Goal: Book appointment/travel/reservation

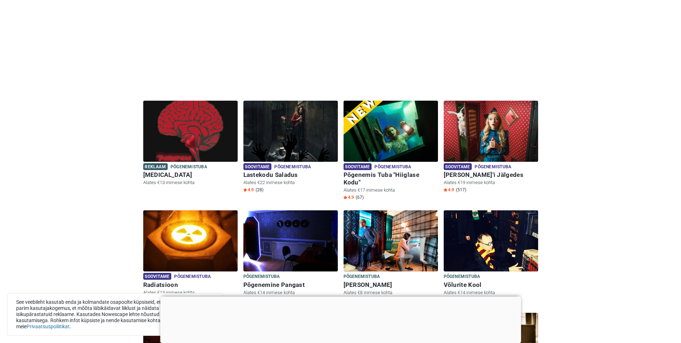
scroll to position [144, 0]
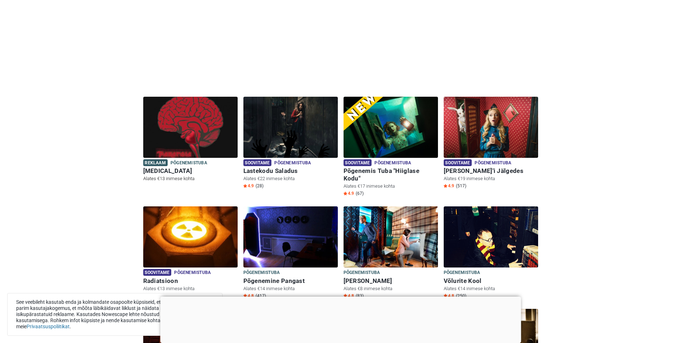
click at [194, 138] on img at bounding box center [190, 127] width 94 height 61
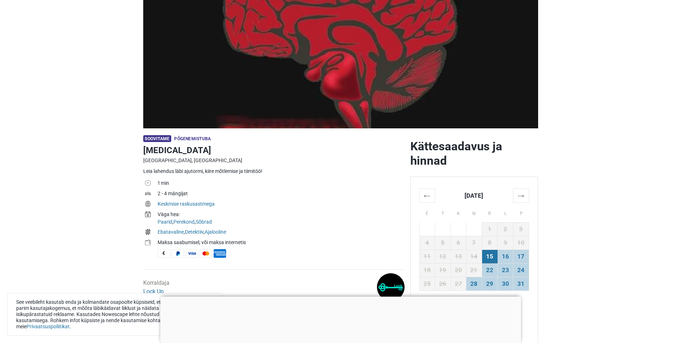
scroll to position [108, 0]
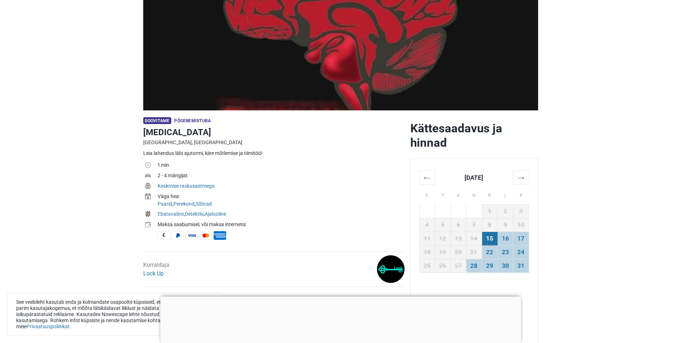
drag, startPoint x: 156, startPoint y: 120, endPoint x: 164, endPoint y: 115, distance: 9.7
click at [156, 120] on span "Soovitame" at bounding box center [157, 120] width 28 height 7
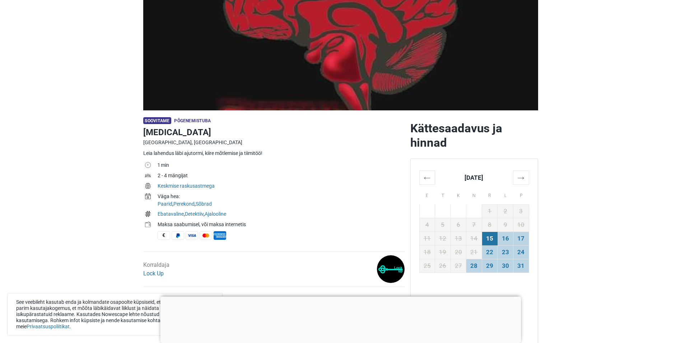
click at [187, 118] on div "Soovitame Põgenemistuba" at bounding box center [273, 120] width 261 height 7
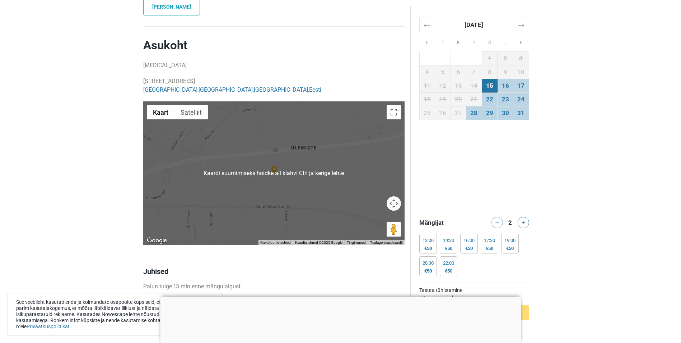
scroll to position [575, 0]
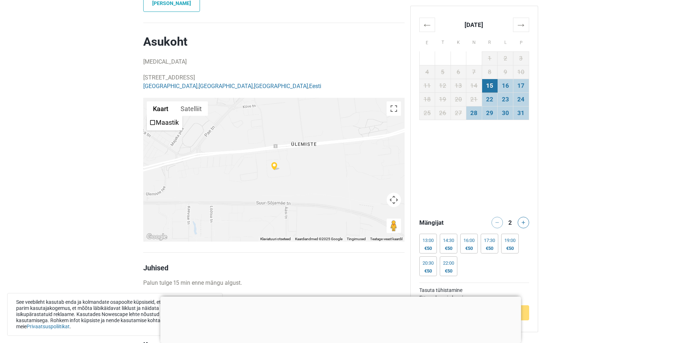
click at [248, 163] on div at bounding box center [273, 170] width 261 height 144
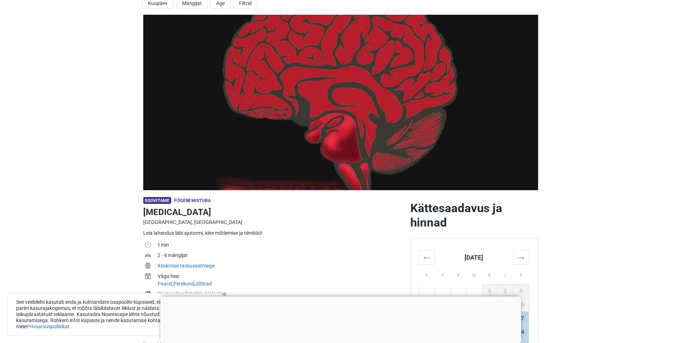
scroll to position [0, 0]
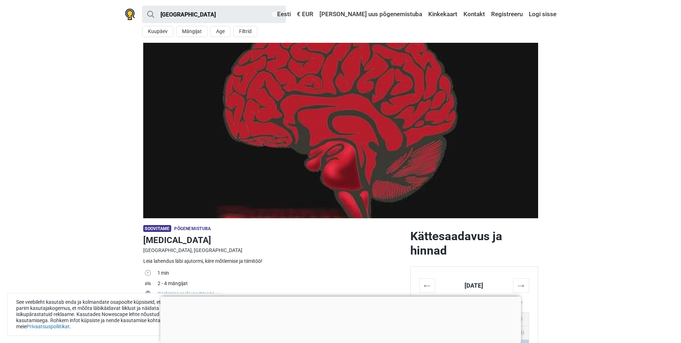
click at [295, 162] on img at bounding box center [340, 130] width 395 height 175
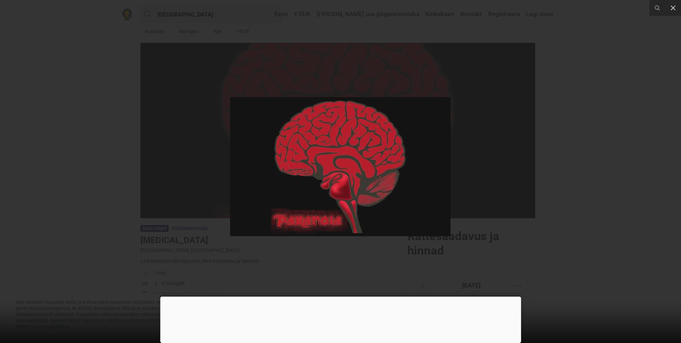
click at [169, 139] on div at bounding box center [340, 171] width 681 height 343
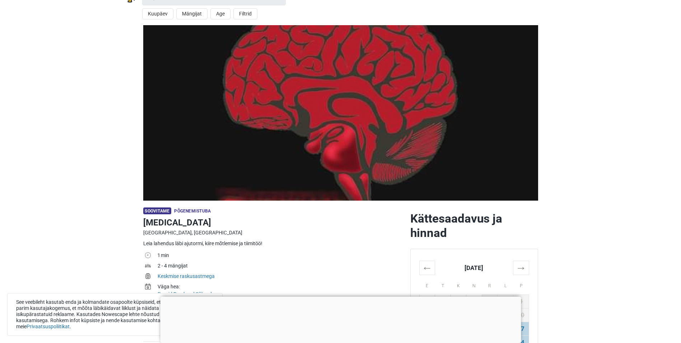
scroll to position [180, 0]
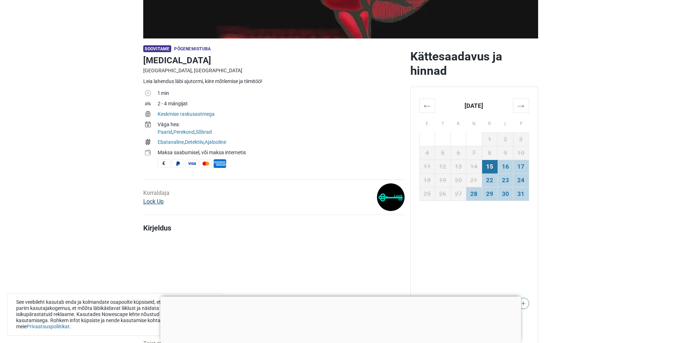
click at [149, 201] on link "Lock Up" at bounding box center [153, 201] width 20 height 7
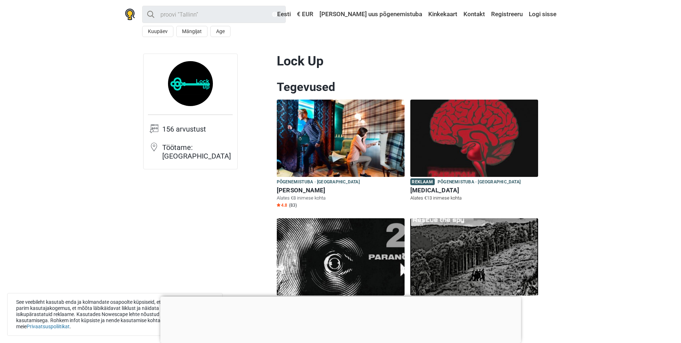
click at [454, 152] on img at bounding box center [475, 137] width 128 height 77
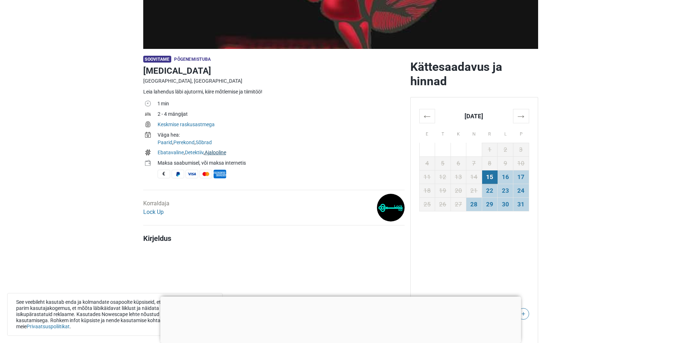
scroll to position [144, 0]
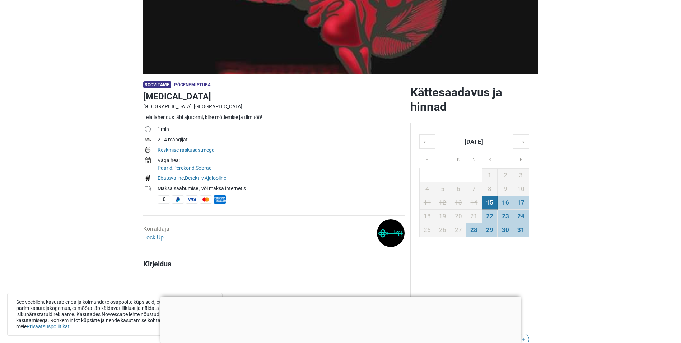
click at [492, 203] on td "15" at bounding box center [490, 202] width 16 height 14
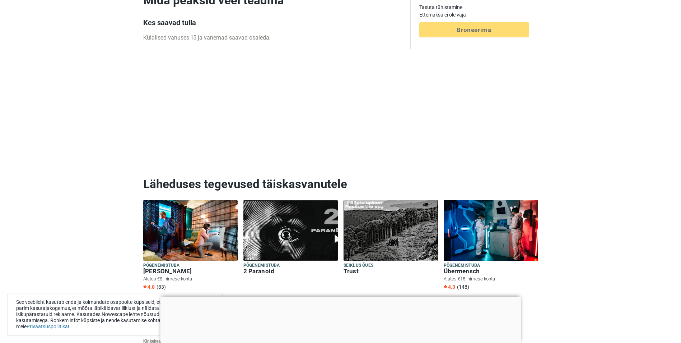
scroll to position [898, 0]
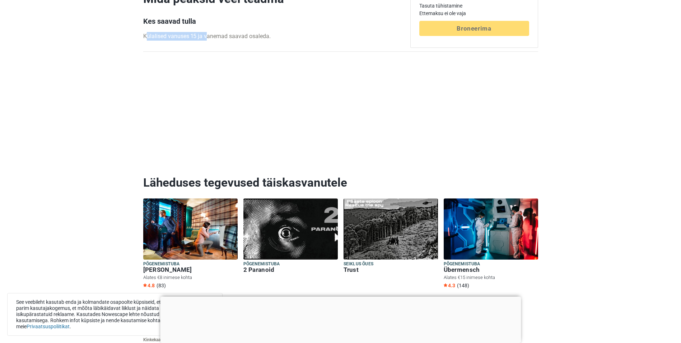
drag, startPoint x: 147, startPoint y: 36, endPoint x: 205, endPoint y: 33, distance: 58.3
click at [205, 33] on p "Külalised vanuses 15 ja vanemad saavad osaleda." at bounding box center [273, 36] width 261 height 9
click at [335, 33] on p "Külalised vanuses 15 ja vanemad saavad osaleda." at bounding box center [273, 36] width 261 height 9
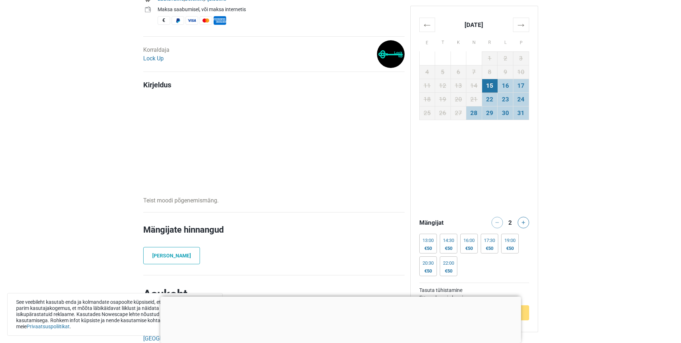
scroll to position [323, 0]
click at [160, 85] on h4 "Kirjeldus" at bounding box center [273, 84] width 261 height 9
drag, startPoint x: 159, startPoint y: 196, endPoint x: 218, endPoint y: 202, distance: 58.8
click at [218, 202] on p "Teist moodi põgenemismäng." at bounding box center [273, 199] width 261 height 9
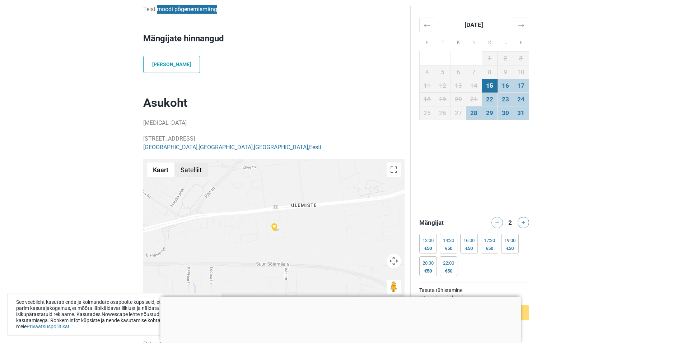
scroll to position [539, 0]
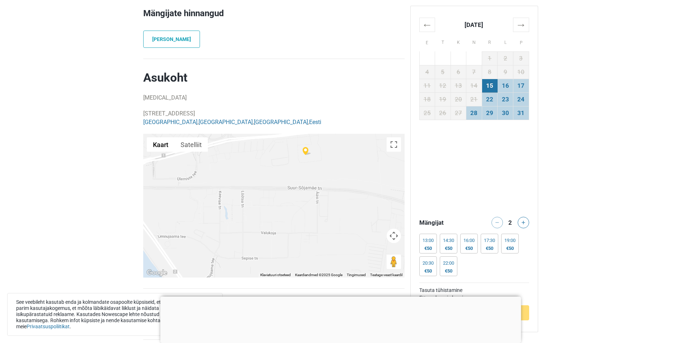
drag, startPoint x: 306, startPoint y: 194, endPoint x: 340, endPoint y: 128, distance: 74.4
click at [340, 128] on div "Asukoht Paranoia 38/7 Peterburi tee, 11415 Tallinn, Estonia Tallinn , Harju Cou…" at bounding box center [273, 173] width 261 height 207
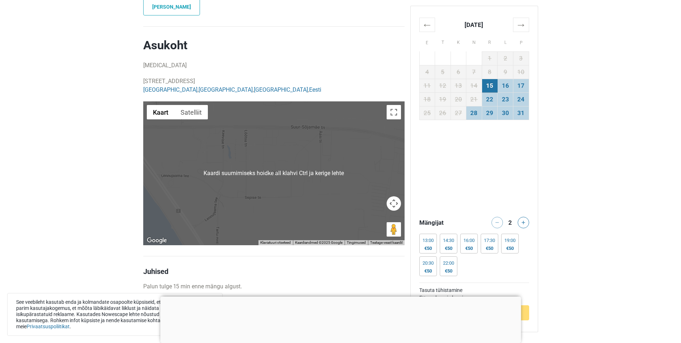
scroll to position [575, 0]
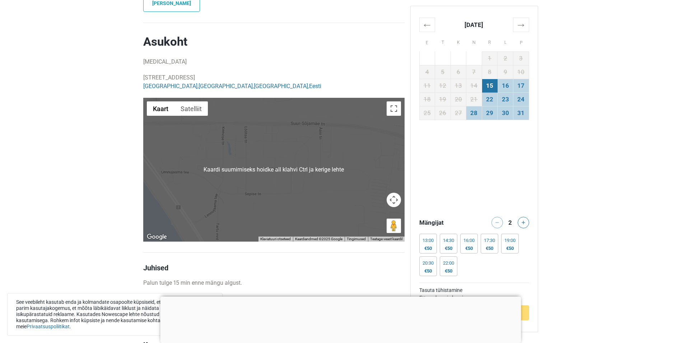
click at [303, 165] on div at bounding box center [273, 170] width 261 height 144
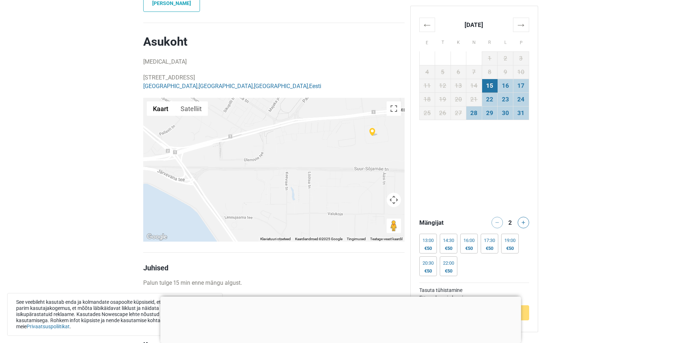
drag, startPoint x: 304, startPoint y: 167, endPoint x: 343, endPoint y: 232, distance: 76.2
click at [344, 236] on div "Kaardi suumimiseks hoidke all klahvi Ctrl ja kerige lehte Kaart Maastik Satelli…" at bounding box center [273, 170] width 261 height 144
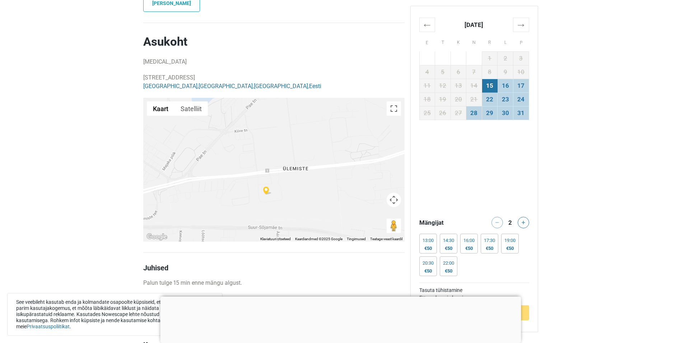
drag, startPoint x: 337, startPoint y: 148, endPoint x: 251, endPoint y: 190, distance: 95.4
click at [251, 189] on div at bounding box center [273, 170] width 261 height 144
drag, startPoint x: 315, startPoint y: 170, endPoint x: 298, endPoint y: 146, distance: 29.8
click at [298, 146] on div at bounding box center [273, 170] width 261 height 144
drag, startPoint x: 295, startPoint y: 149, endPoint x: 269, endPoint y: 187, distance: 46.2
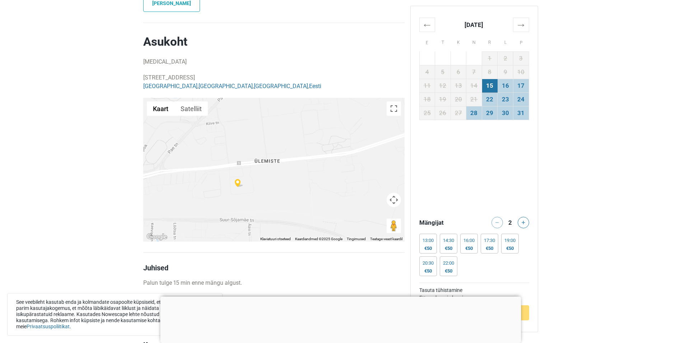
click at [275, 186] on div at bounding box center [273, 170] width 261 height 144
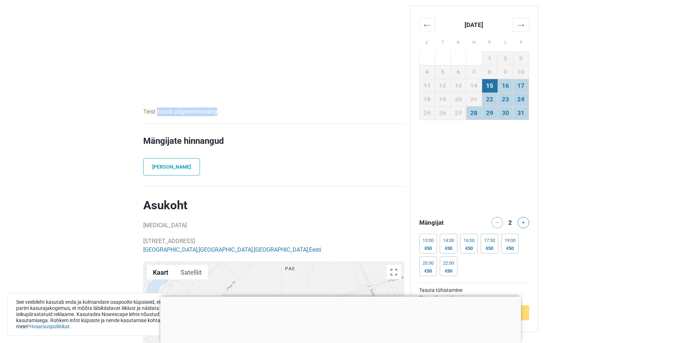
scroll to position [388, 0]
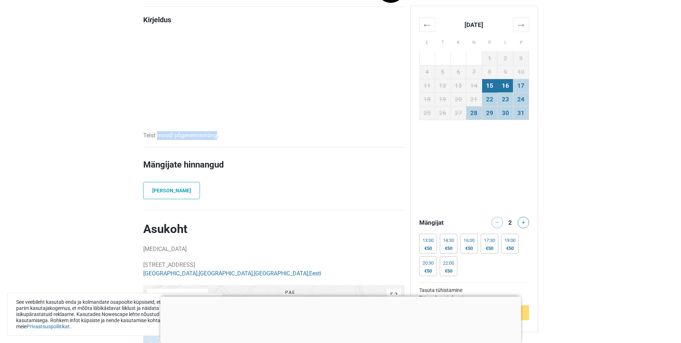
click at [503, 90] on td "16" at bounding box center [506, 86] width 16 height 14
click at [488, 82] on td "15" at bounding box center [490, 86] width 16 height 14
click at [489, 85] on td "15" at bounding box center [490, 86] width 16 height 14
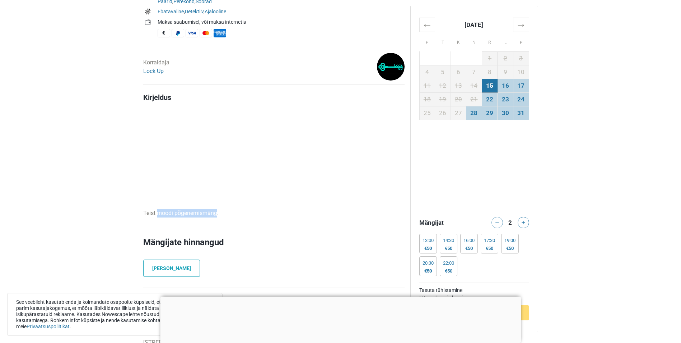
scroll to position [316, 0]
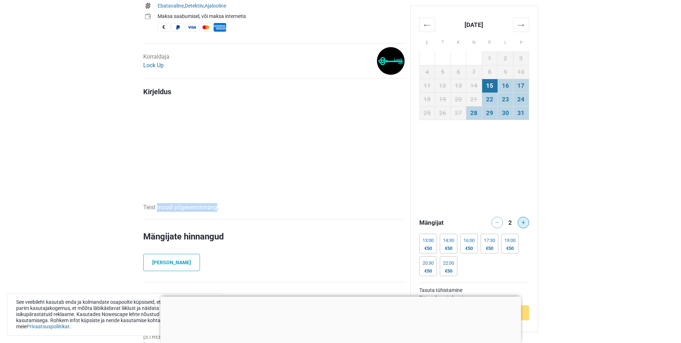
click at [523, 222] on icon at bounding box center [524, 223] width 4 height 4
click at [513, 244] on div "19:00 €50" at bounding box center [510, 243] width 18 height 20
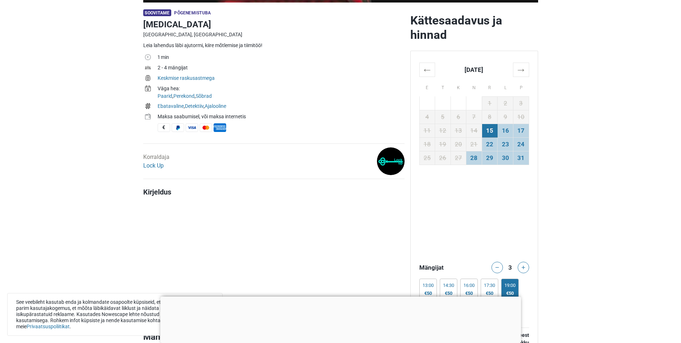
scroll to position [180, 0]
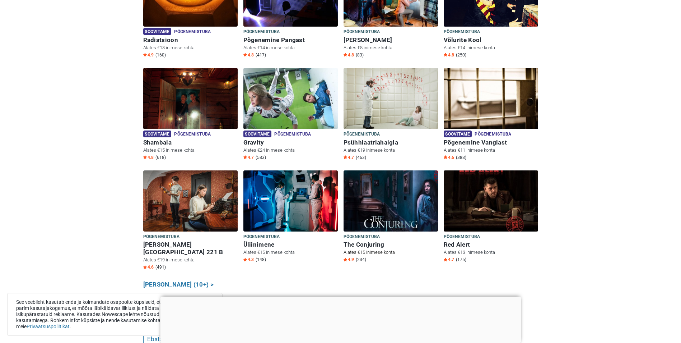
scroll to position [216, 0]
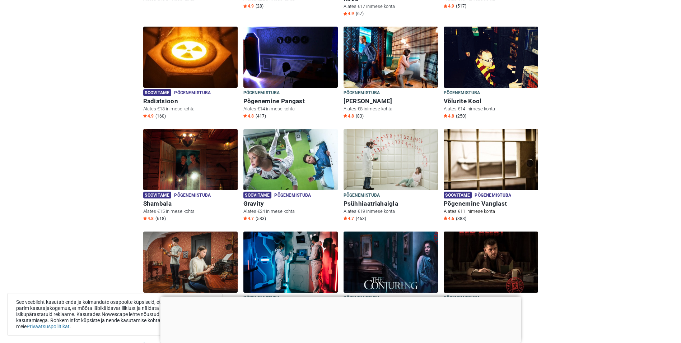
click at [507, 147] on img at bounding box center [491, 159] width 94 height 61
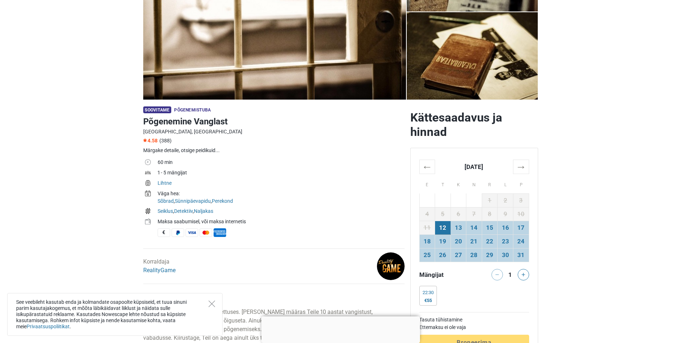
scroll to position [144, 0]
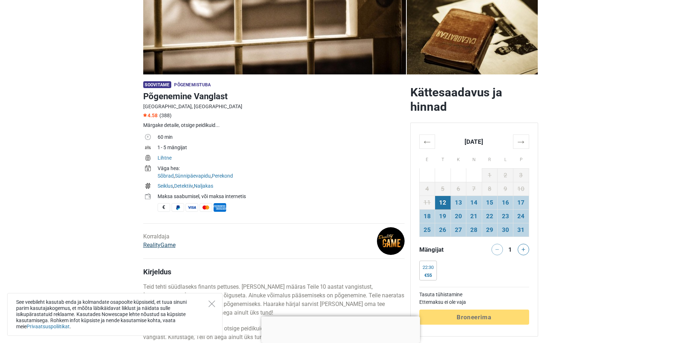
click at [163, 242] on link "RealityGame" at bounding box center [159, 244] width 32 height 7
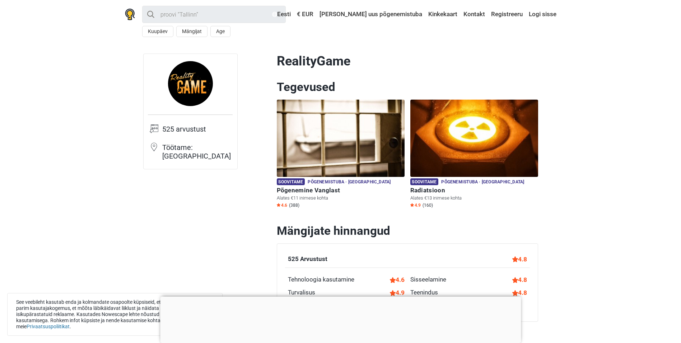
click at [181, 89] on img at bounding box center [190, 83] width 45 height 45
click at [182, 88] on img at bounding box center [190, 83] width 45 height 45
click at [456, 146] on img at bounding box center [475, 137] width 128 height 77
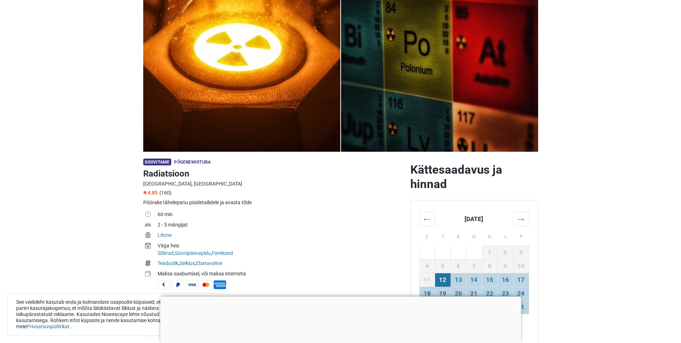
scroll to position [72, 0]
